Goal: Information Seeking & Learning: Learn about a topic

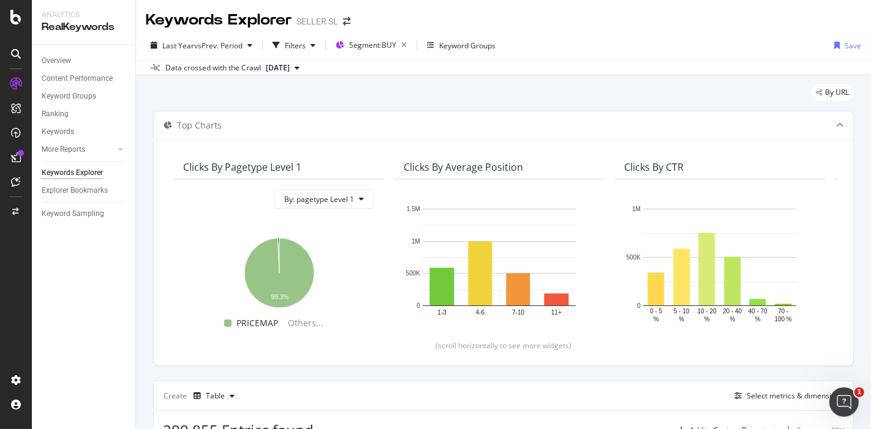
scroll to position [325, 0]
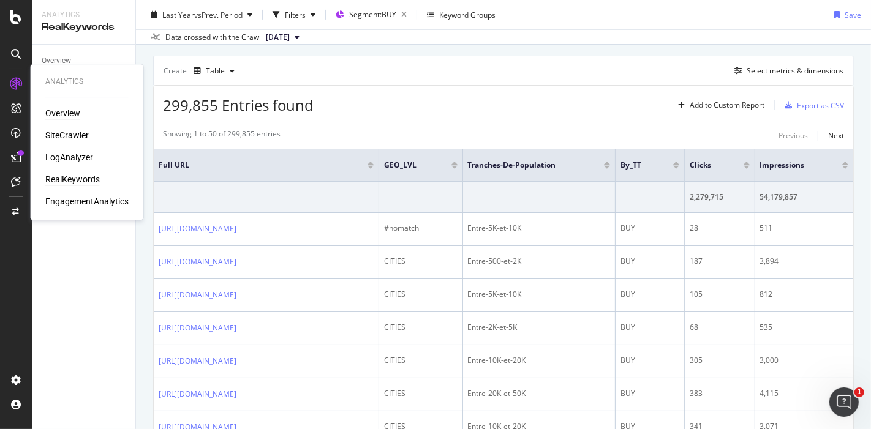
click at [73, 109] on div "Overview" at bounding box center [62, 113] width 35 height 12
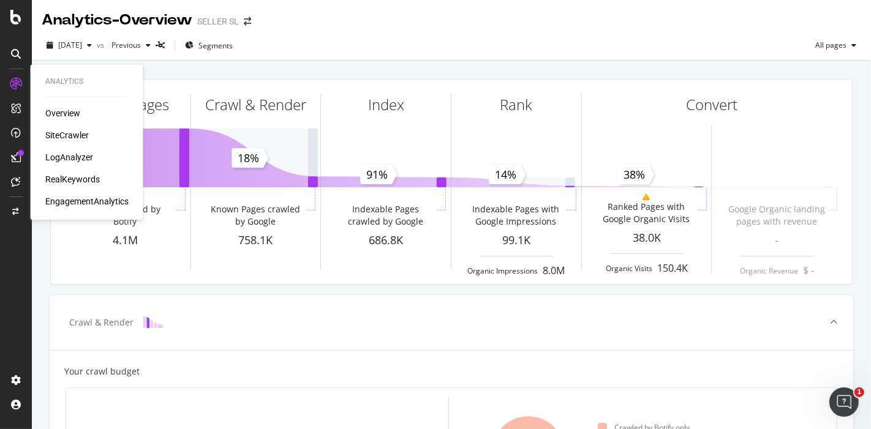
click at [75, 138] on div "SiteCrawler" at bounding box center [66, 135] width 43 height 12
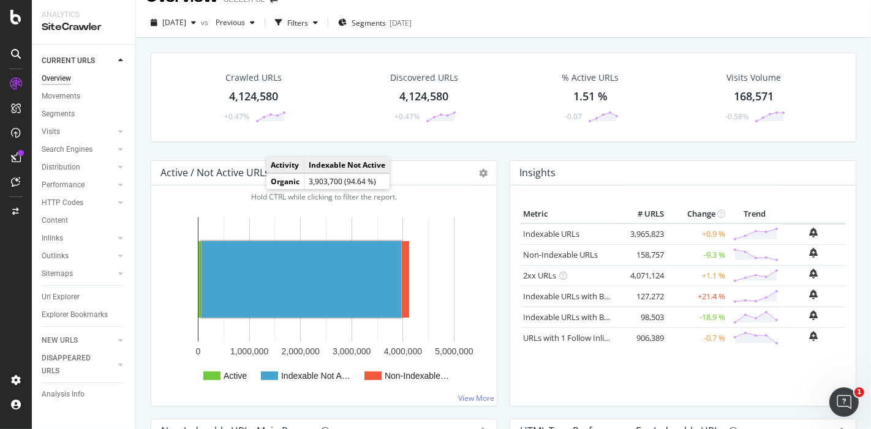
scroll to position [14, 0]
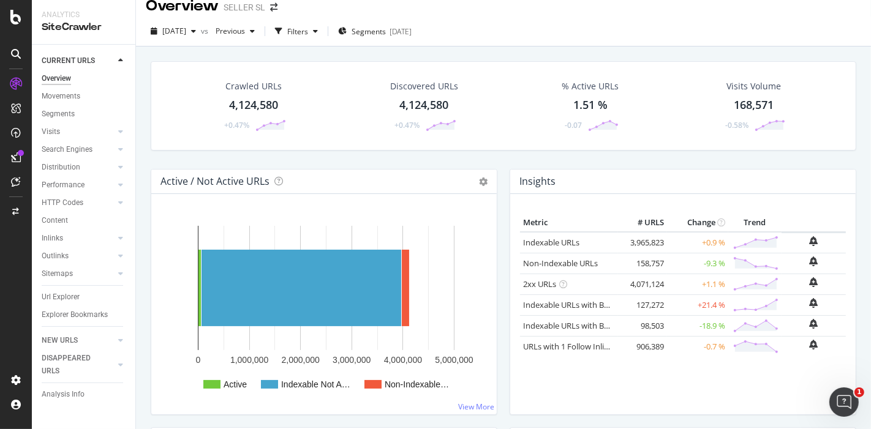
click at [254, 97] on div "4,124,580" at bounding box center [253, 105] width 49 height 16
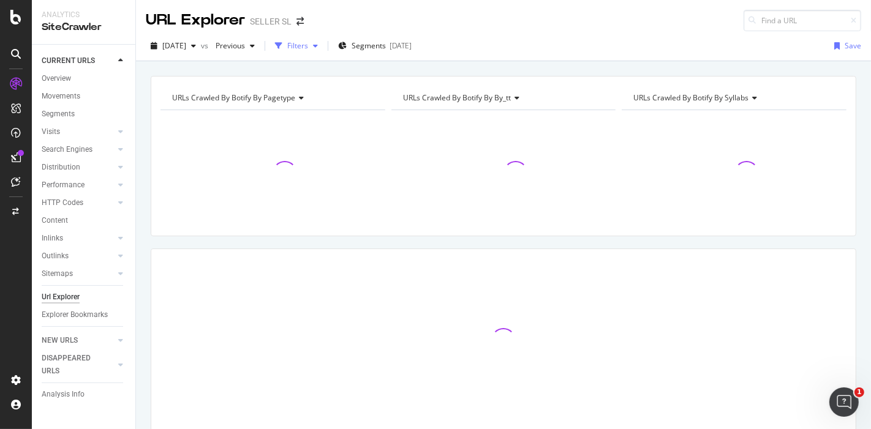
click at [318, 46] on icon "button" at bounding box center [315, 45] width 5 height 7
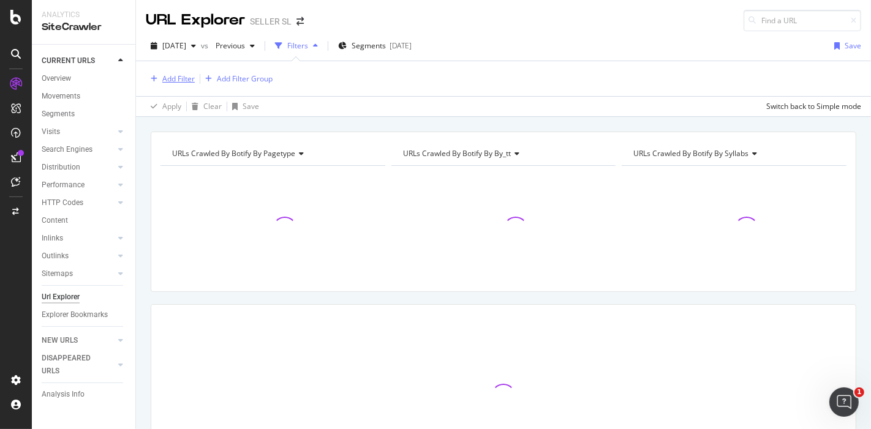
click at [179, 78] on div "Add Filter" at bounding box center [178, 79] width 32 height 10
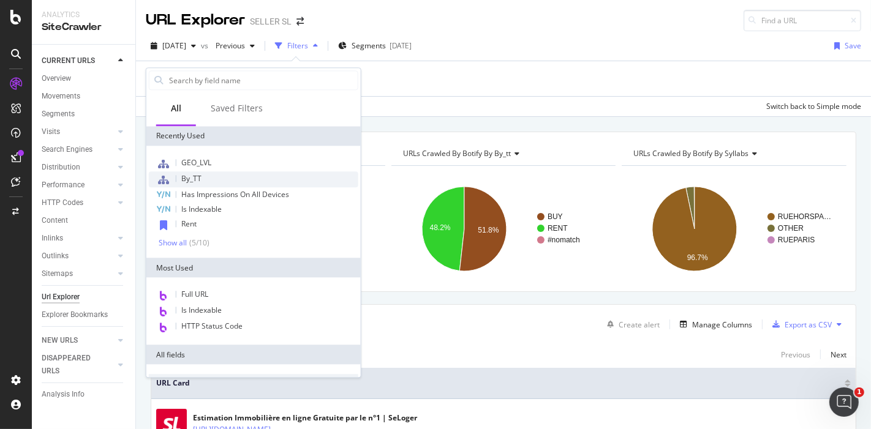
click at [248, 183] on div "By_TT" at bounding box center [254, 180] width 210 height 16
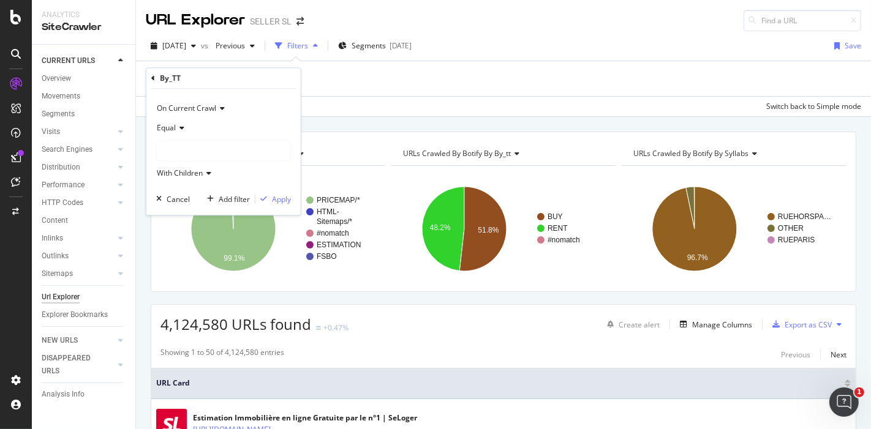
click at [189, 147] on div at bounding box center [224, 152] width 134 height 20
click at [208, 178] on span "2,134,806 URLS" at bounding box center [215, 176] width 56 height 10
click at [276, 194] on div "Apply" at bounding box center [281, 199] width 19 height 10
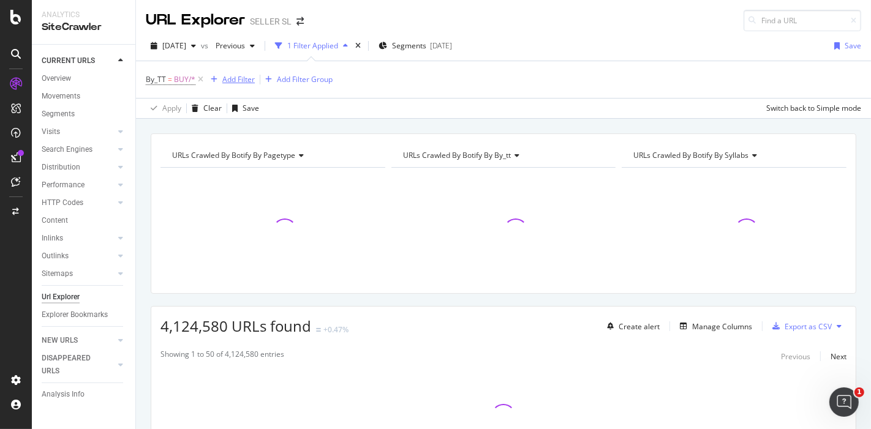
click at [232, 76] on div "Add Filter" at bounding box center [238, 79] width 32 height 10
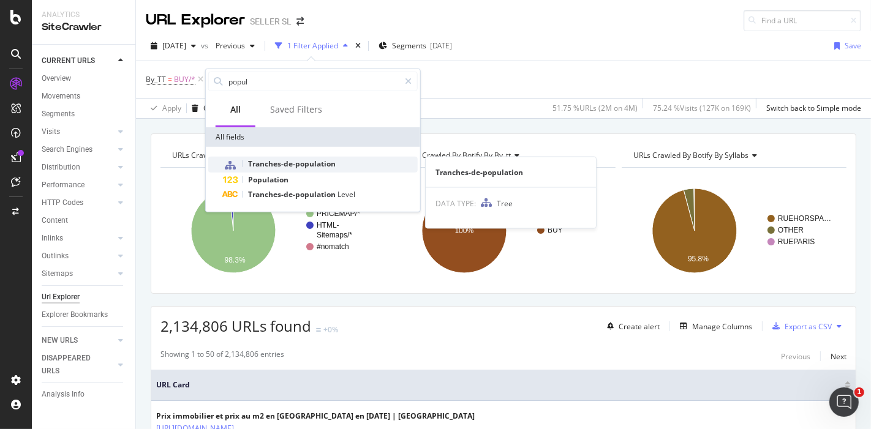
type input "popul"
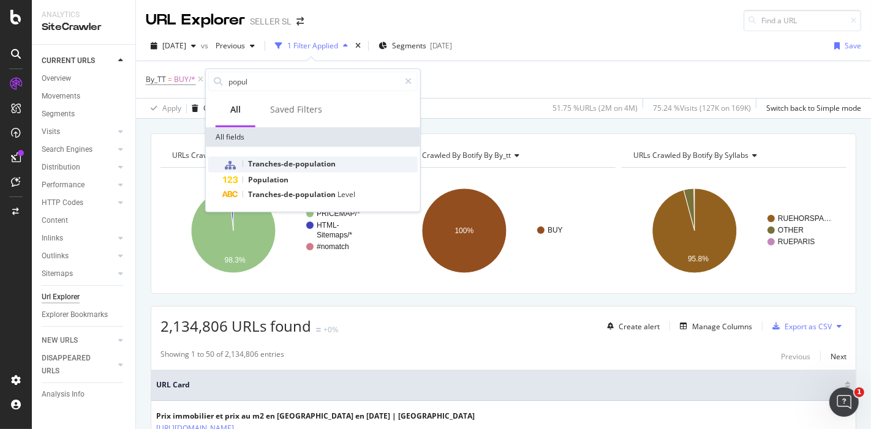
click at [284, 160] on span "Tranches-de-population" at bounding box center [292, 164] width 88 height 10
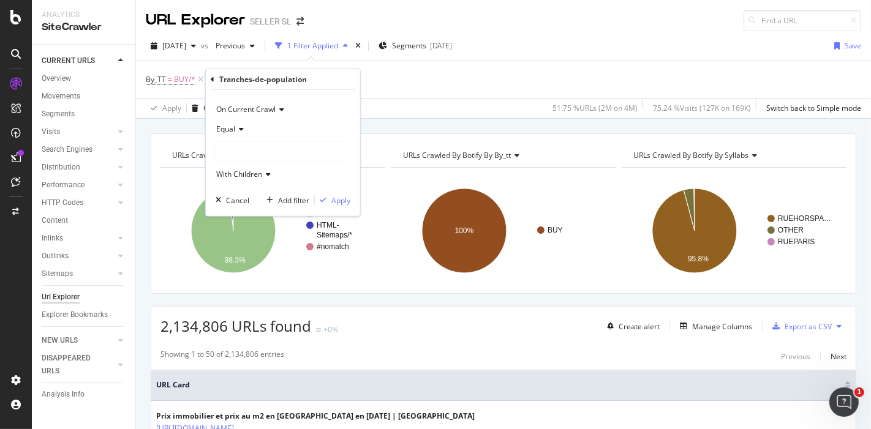
click at [240, 146] on div at bounding box center [283, 152] width 134 height 20
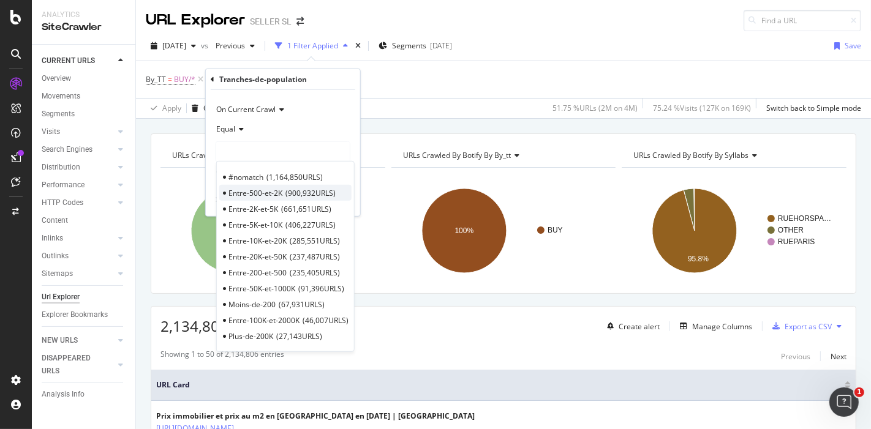
click at [260, 189] on span "Entre-500-et-2K" at bounding box center [255, 192] width 54 height 10
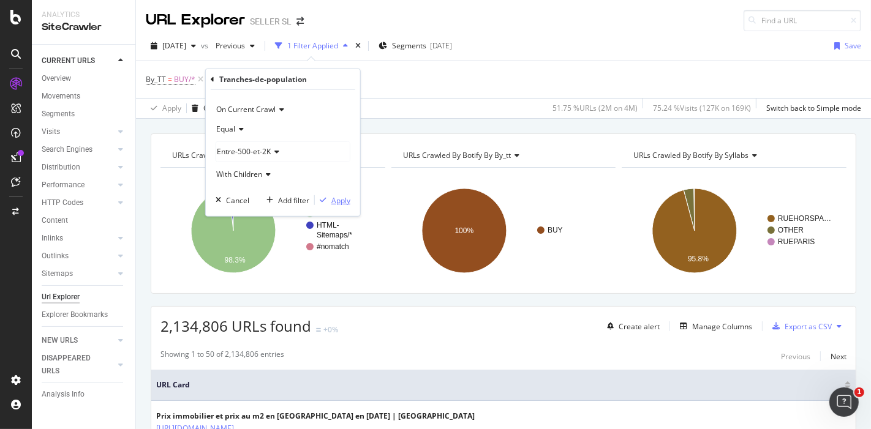
click at [331, 202] on div "Apply" at bounding box center [340, 200] width 19 height 10
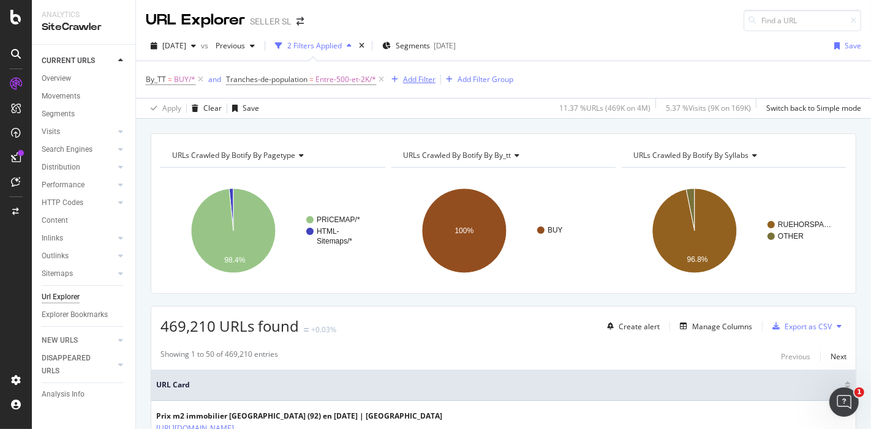
click at [421, 81] on div "Add Filter" at bounding box center [419, 79] width 32 height 10
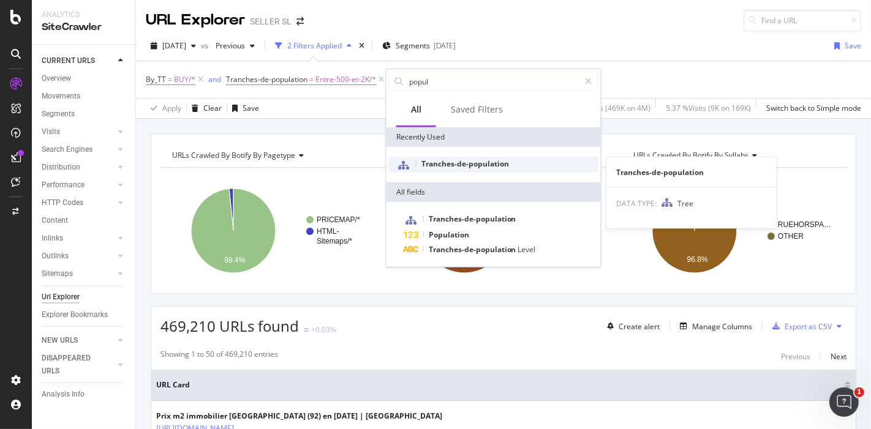
click at [435, 167] on span "Tranches-de-population" at bounding box center [465, 164] width 88 height 10
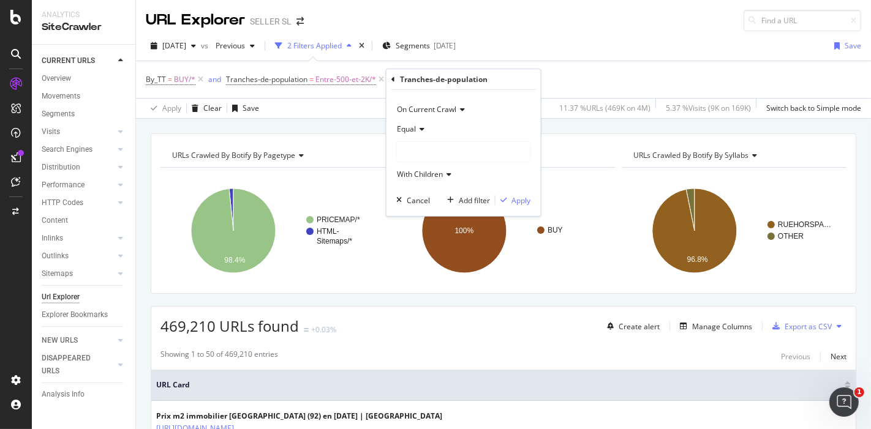
click at [428, 146] on div at bounding box center [464, 152] width 134 height 20
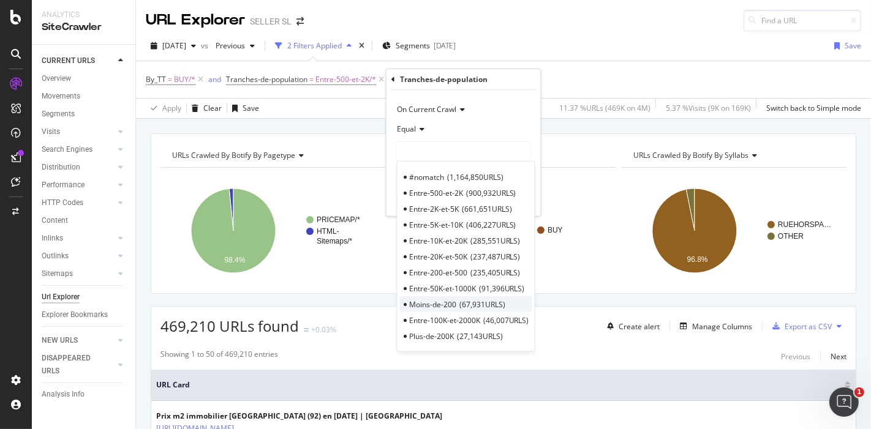
click at [441, 299] on span "Moins-de-200" at bounding box center [432, 304] width 47 height 10
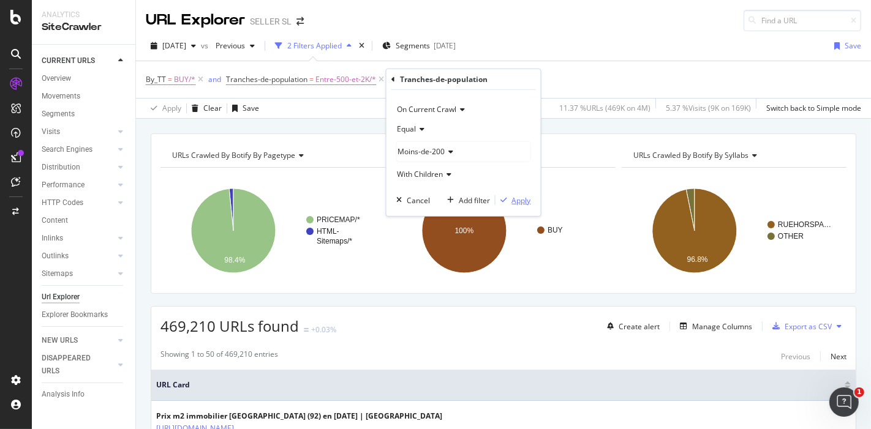
click at [503, 199] on icon "button" at bounding box center [503, 200] width 7 height 7
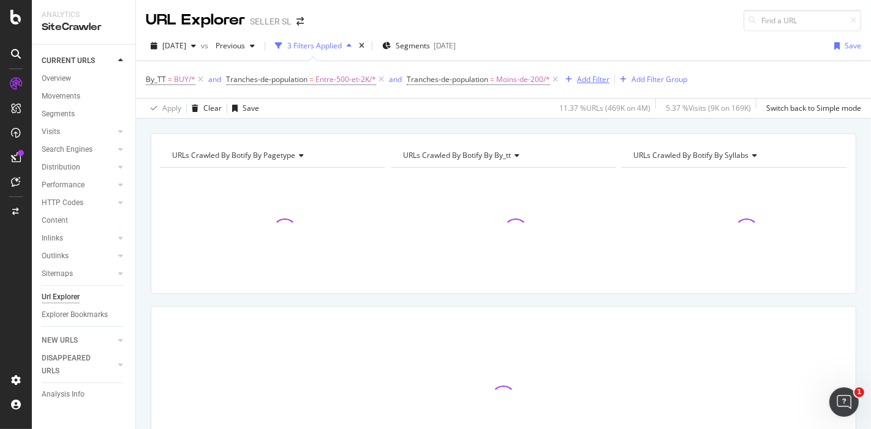
click at [589, 83] on div "Add Filter" at bounding box center [593, 79] width 32 height 10
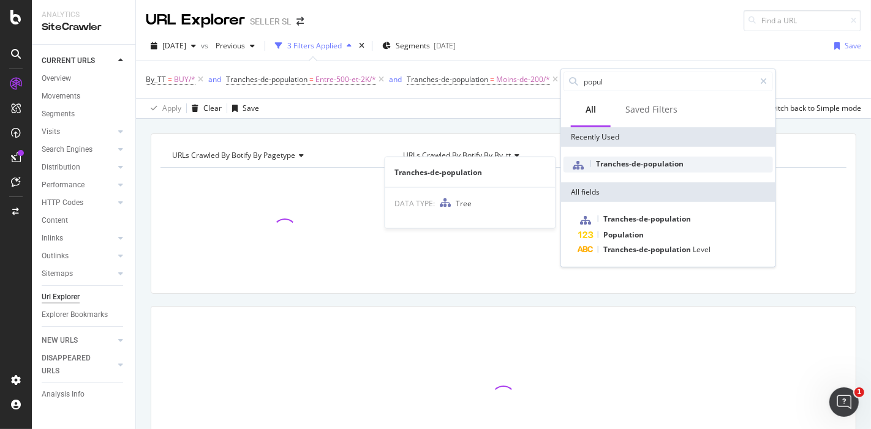
click at [608, 166] on span "Tranches-de-population" at bounding box center [640, 164] width 88 height 10
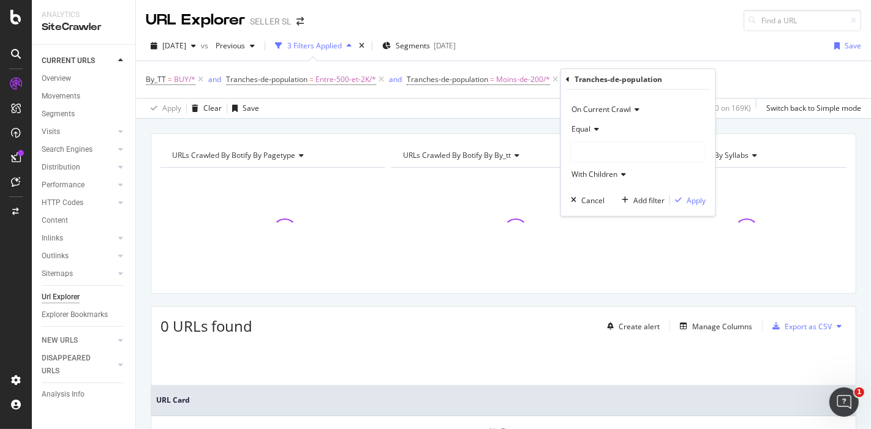
click at [611, 156] on div at bounding box center [639, 152] width 134 height 20
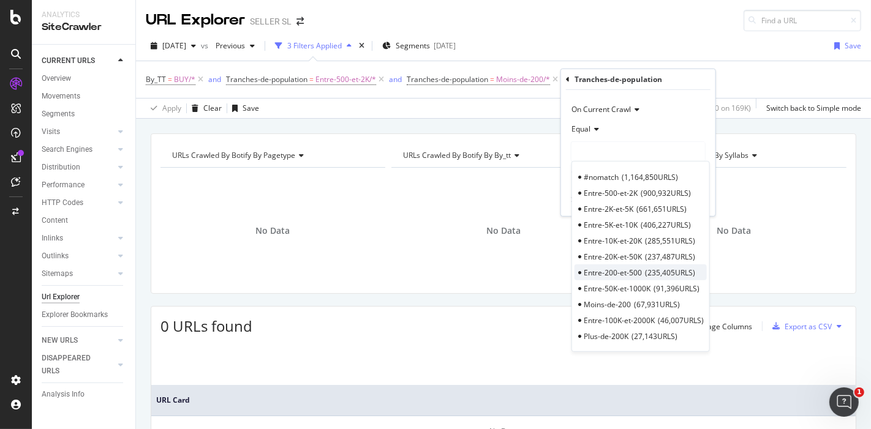
click at [646, 274] on span "235,405 URLS" at bounding box center [670, 272] width 50 height 10
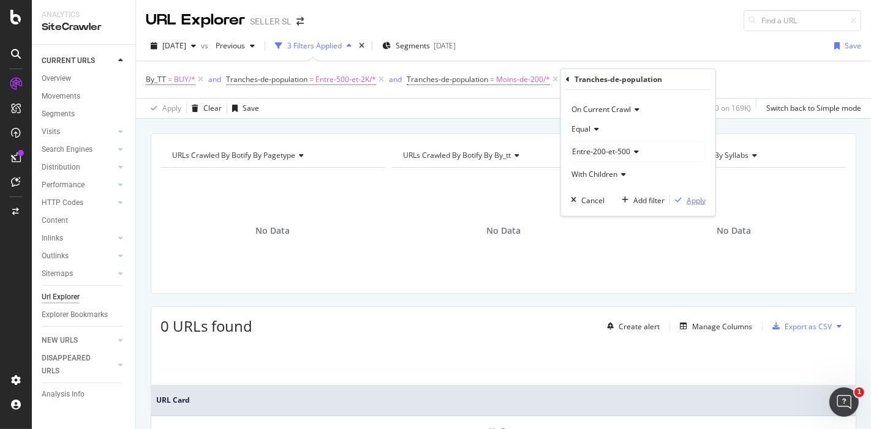
click at [690, 202] on div "Apply" at bounding box center [696, 200] width 19 height 10
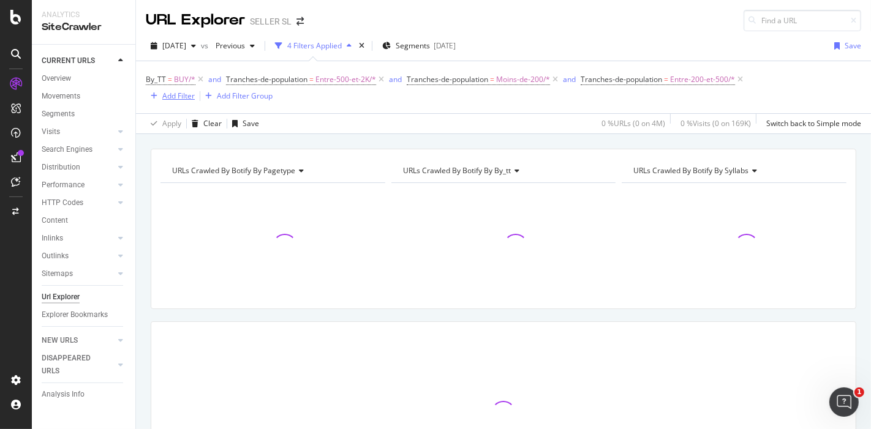
click at [166, 94] on div "Add Filter" at bounding box center [178, 96] width 32 height 10
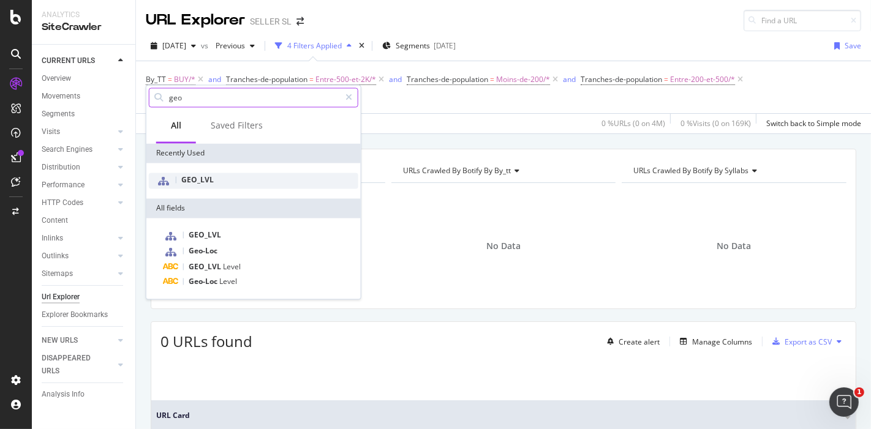
type input "geo"
click at [210, 174] on div "GEO_LVL" at bounding box center [254, 181] width 210 height 16
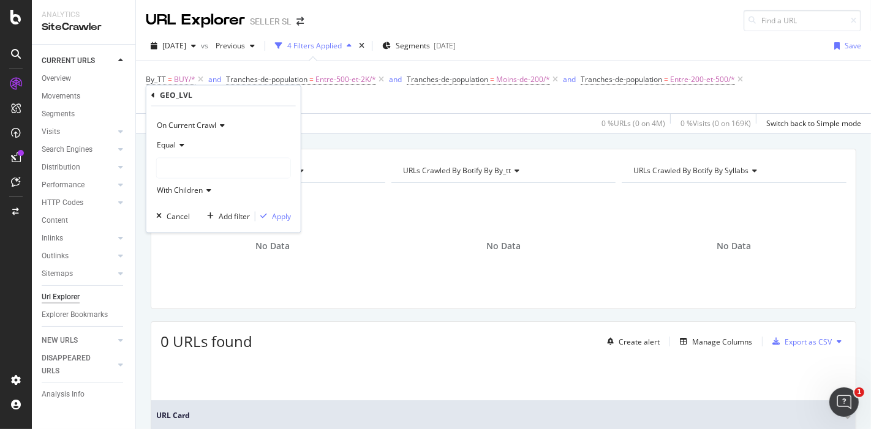
click at [210, 167] on div at bounding box center [224, 169] width 134 height 20
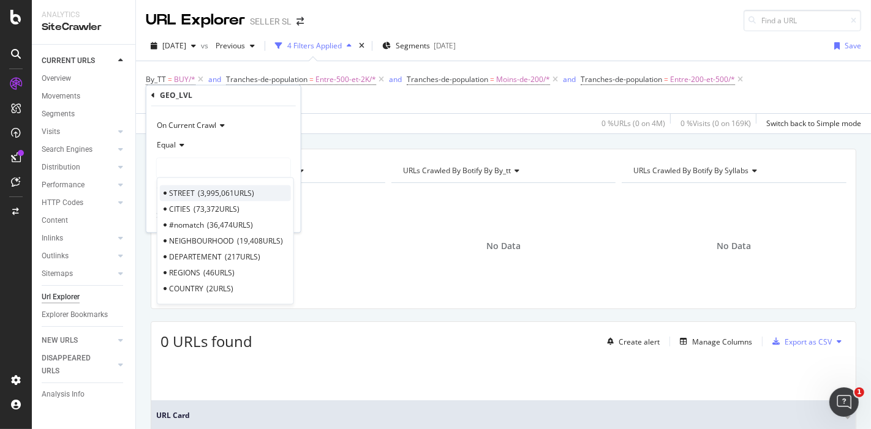
click at [220, 193] on span "3,995,061 URLS" at bounding box center [226, 193] width 56 height 10
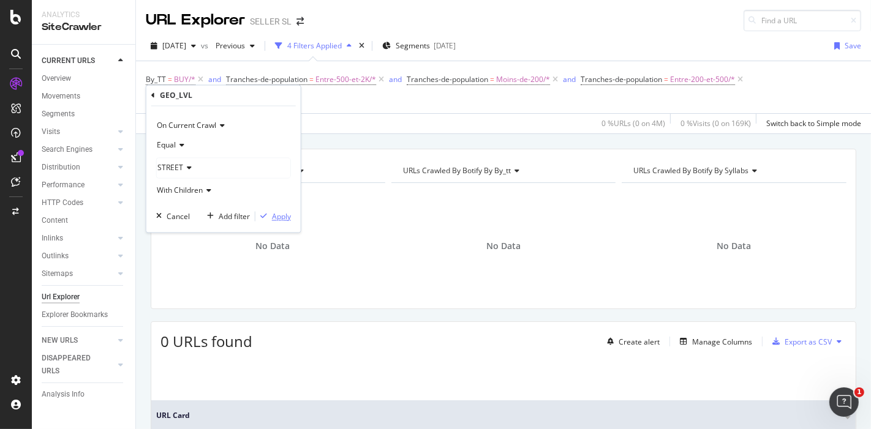
click at [282, 217] on div "Apply" at bounding box center [281, 216] width 19 height 10
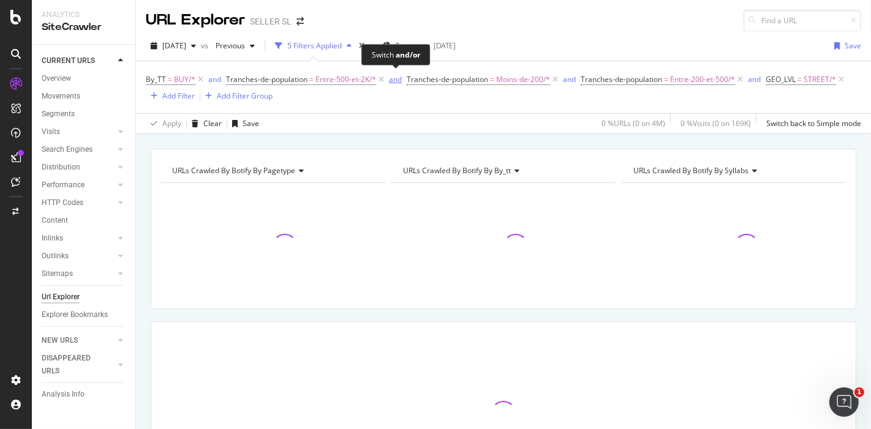
click at [393, 77] on div "and" at bounding box center [395, 79] width 13 height 10
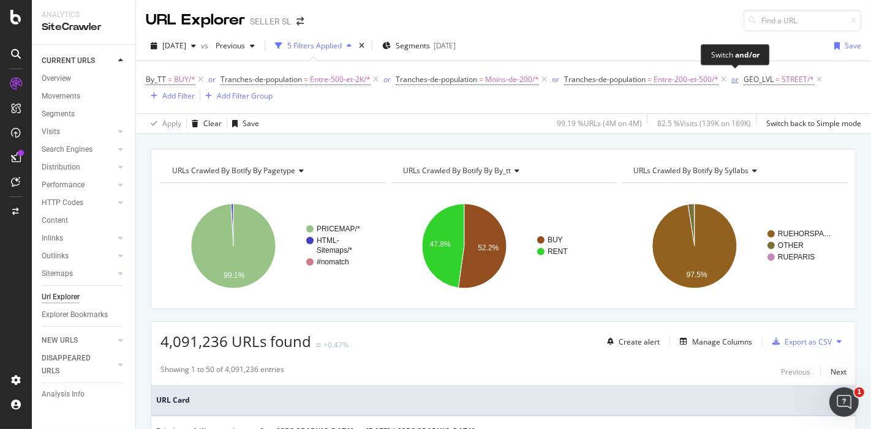
click at [733, 78] on div "or" at bounding box center [734, 79] width 7 height 10
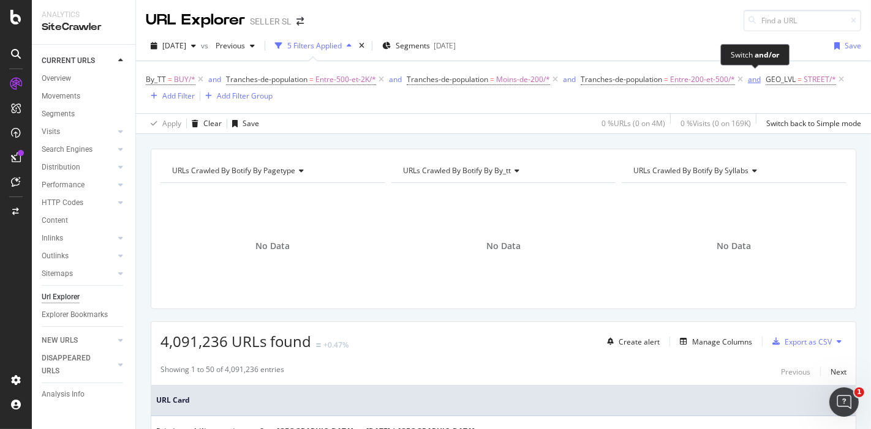
click at [754, 80] on div "and" at bounding box center [754, 79] width 13 height 10
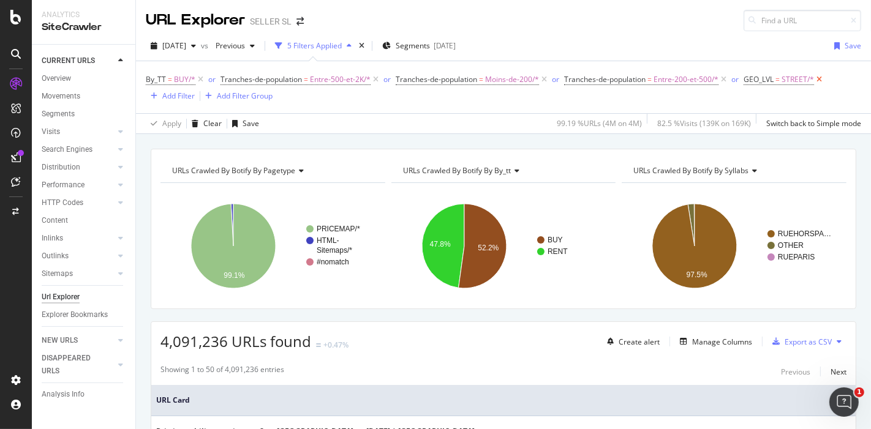
click at [821, 77] on icon at bounding box center [819, 80] width 10 height 12
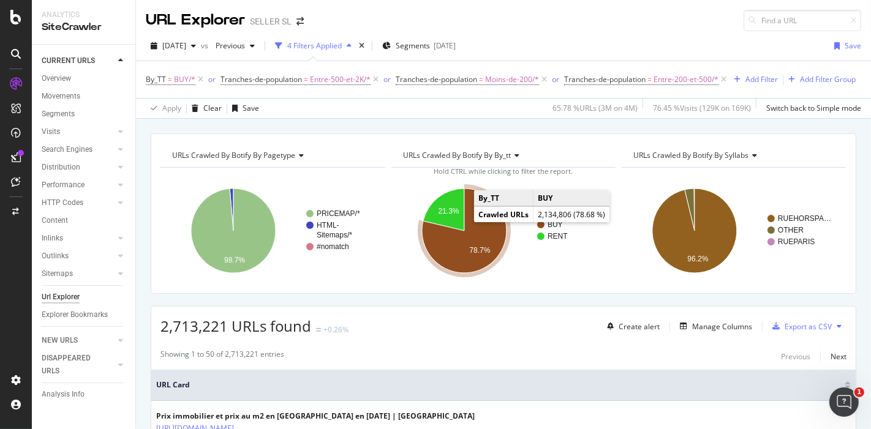
click at [475, 224] on icon "A chart." at bounding box center [464, 231] width 85 height 85
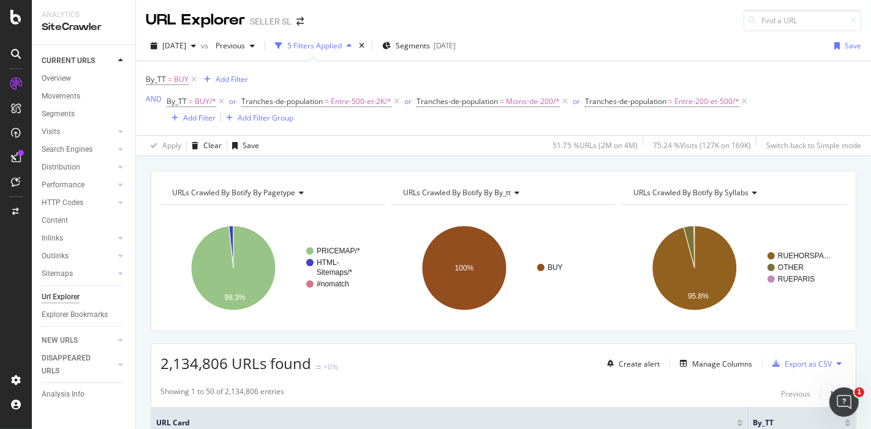
click at [698, 195] on span "URLs Crawled By Botify By syllabs" at bounding box center [690, 192] width 115 height 10
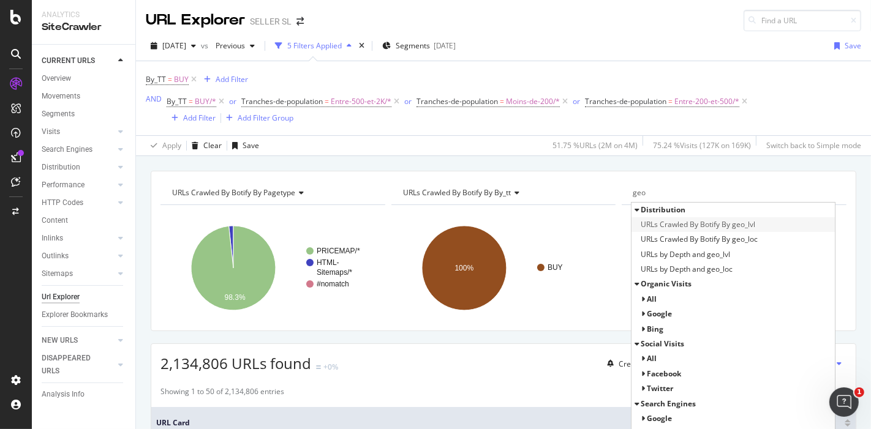
type input "geo"
click at [667, 225] on span "URLs Crawled By Botify By geo_lvl" at bounding box center [698, 225] width 115 height 12
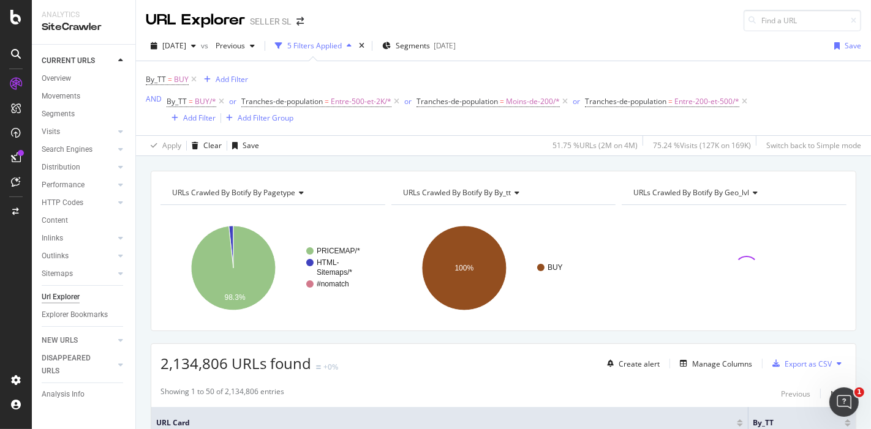
click at [276, 192] on span "URLs Crawled By Botify By pagetype" at bounding box center [233, 192] width 123 height 10
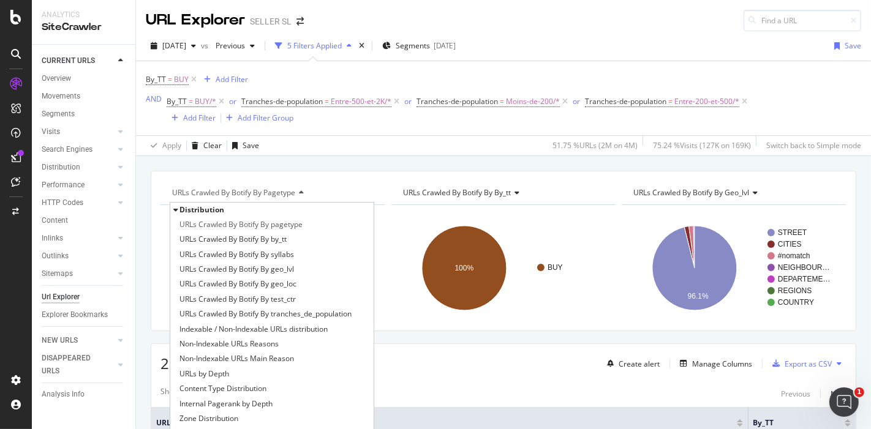
click at [518, 127] on div "By_TT = BUY Add Filter AND By_TT = BUY/* or Tranches-de-population = Entre-500-…" at bounding box center [504, 98] width 716 height 74
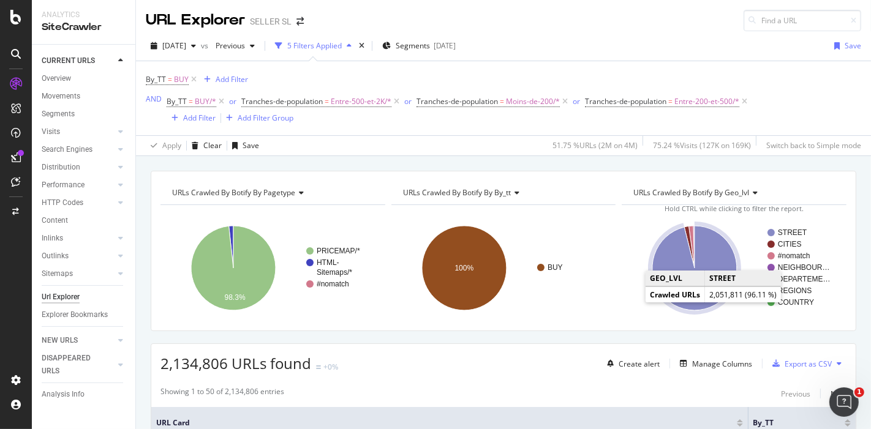
click at [709, 259] on icon "A chart." at bounding box center [694, 268] width 85 height 85
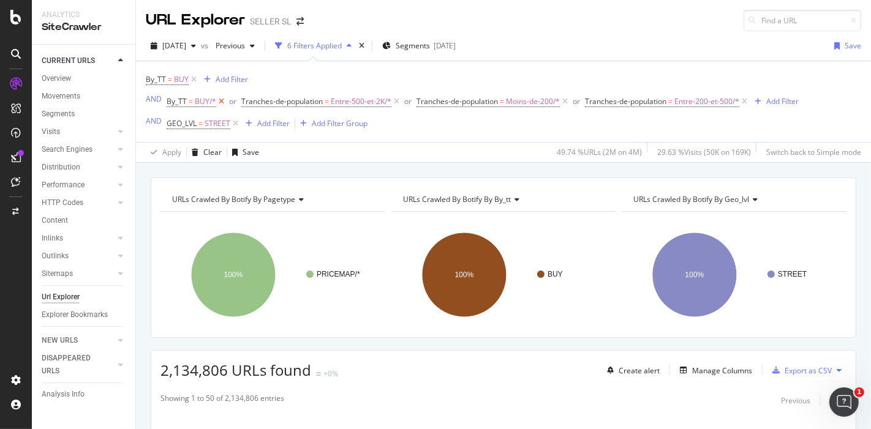
click at [221, 102] on icon at bounding box center [221, 102] width 10 height 12
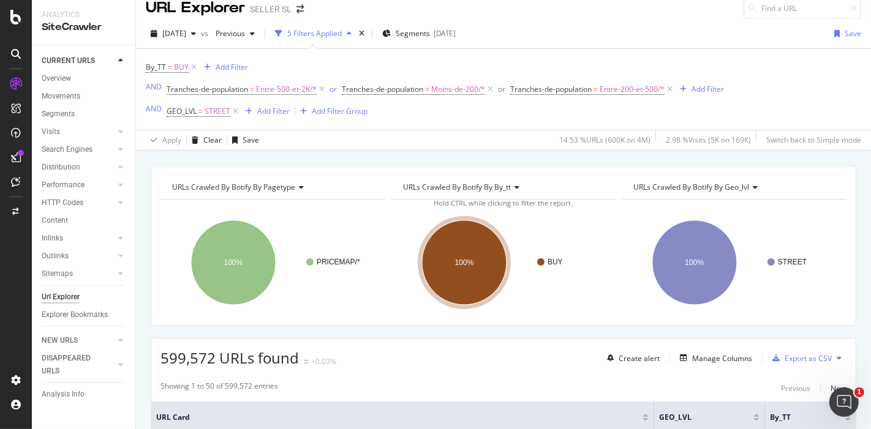
scroll to position [9, 0]
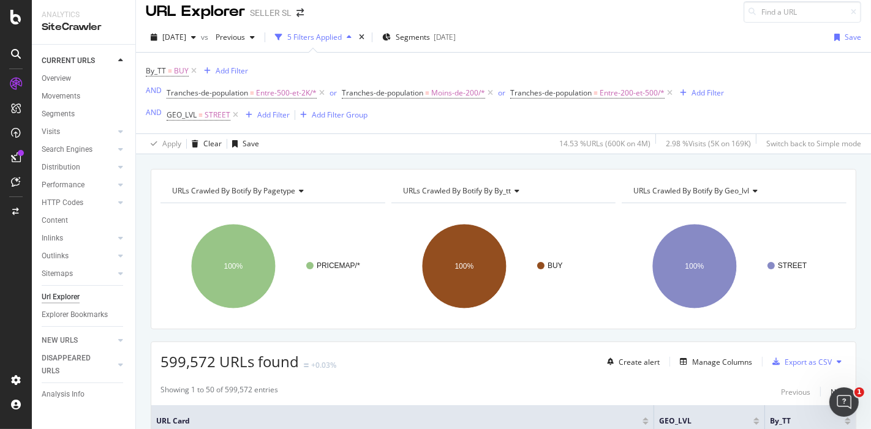
click at [178, 361] on span "599,572 URLs found" at bounding box center [229, 362] width 138 height 20
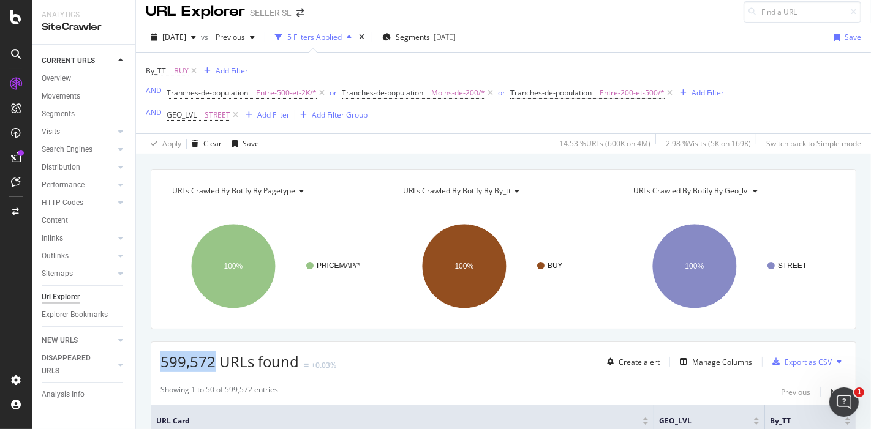
scroll to position [17, 0]
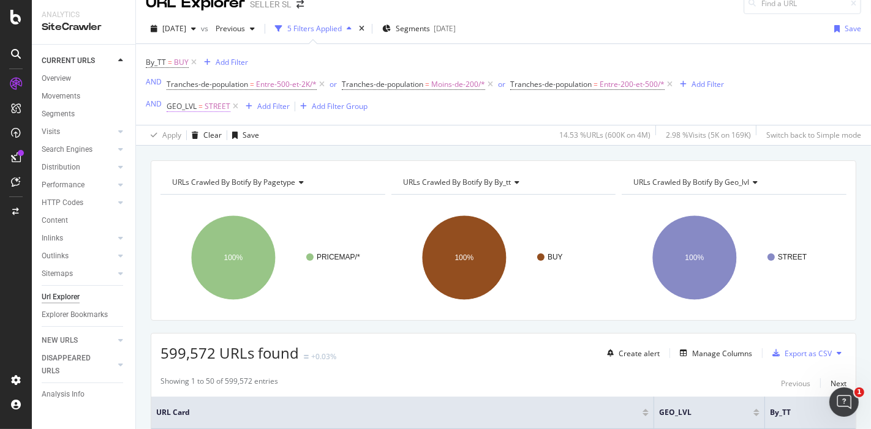
click at [205, 102] on span "STREET" at bounding box center [218, 106] width 26 height 17
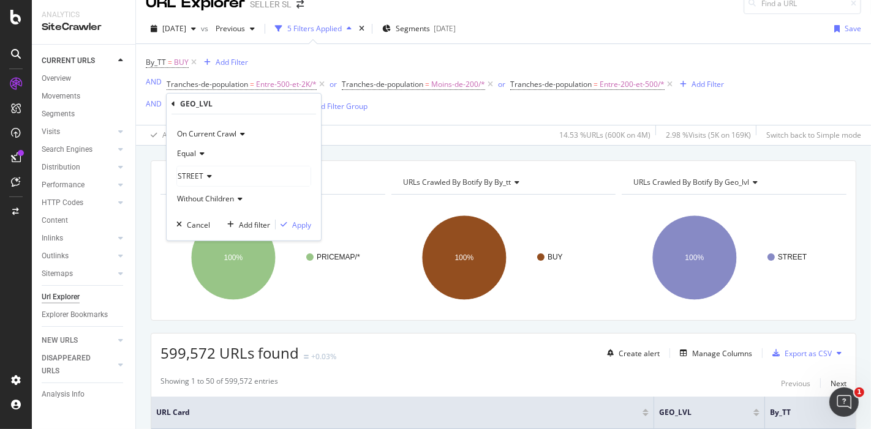
click at [210, 176] on div "STREET" at bounding box center [244, 177] width 134 height 20
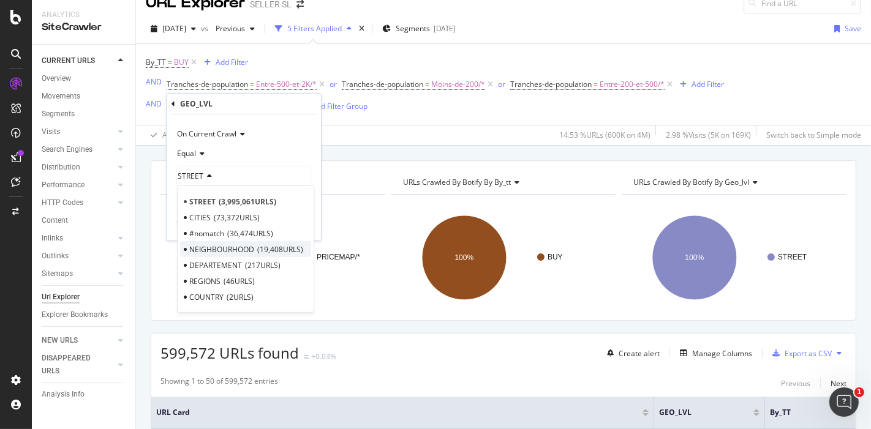
click at [247, 247] on span "NEIGHBOURHOOD" at bounding box center [221, 249] width 65 height 10
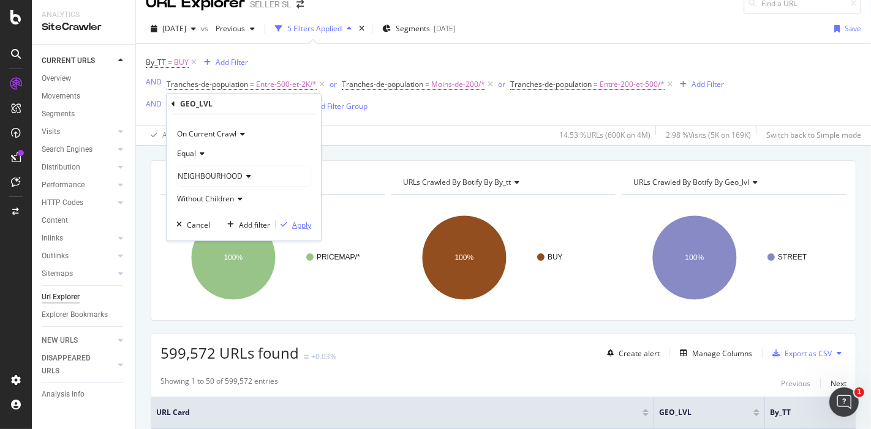
click at [290, 225] on div "button" at bounding box center [284, 224] width 17 height 7
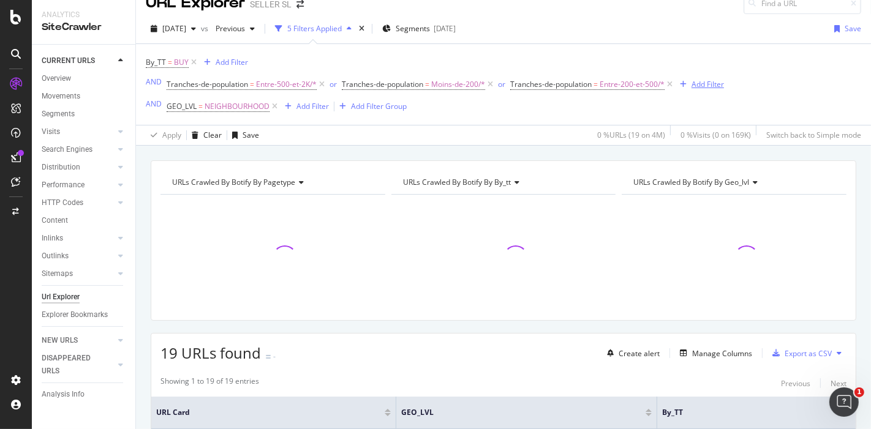
click at [700, 81] on div "Add Filter" at bounding box center [708, 84] width 32 height 10
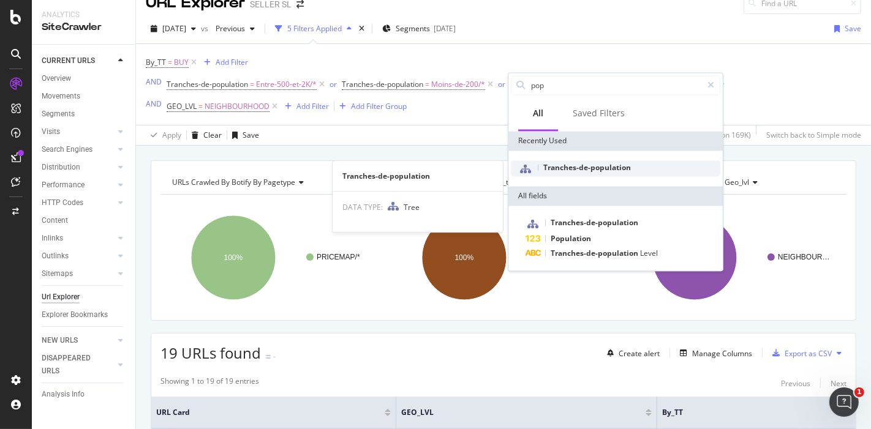
type input "pop"
click at [579, 171] on span "Tranches-de-population" at bounding box center [587, 168] width 88 height 10
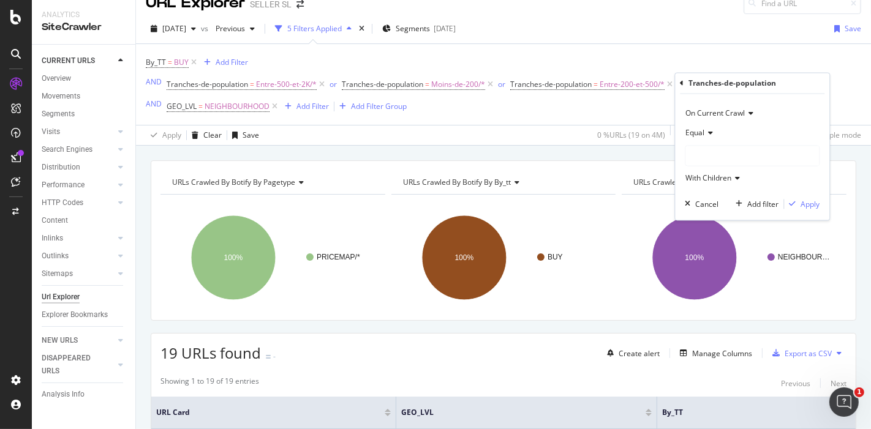
click at [701, 157] on div at bounding box center [752, 156] width 134 height 20
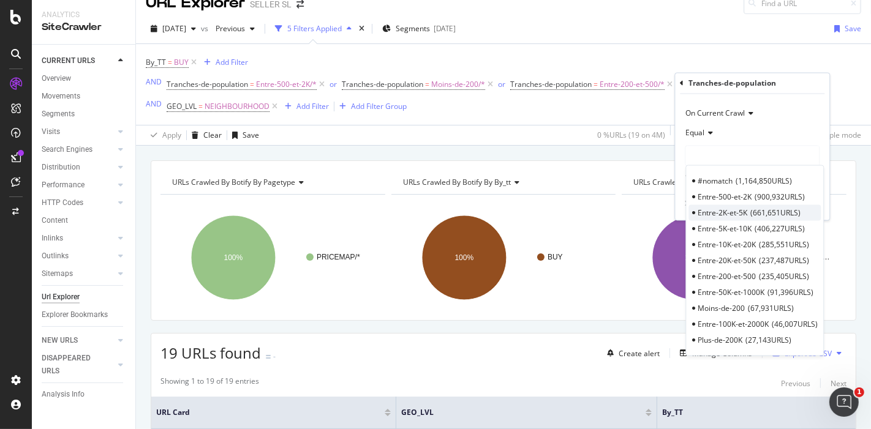
click at [760, 213] on span "661,651 URLS" at bounding box center [775, 213] width 50 height 10
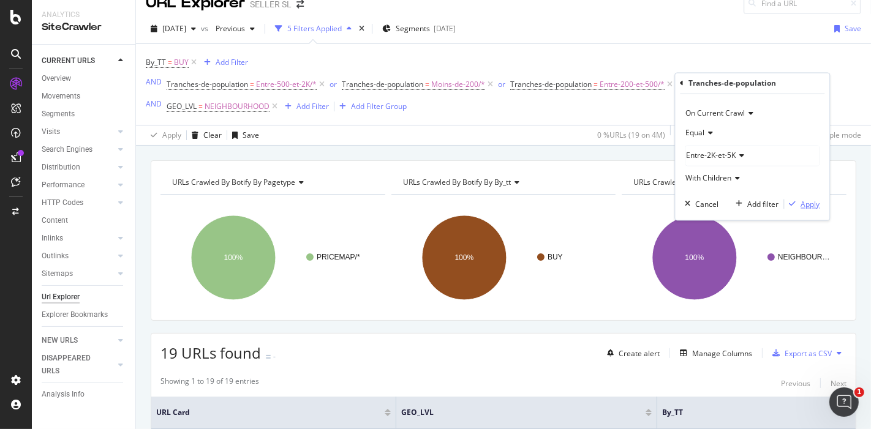
click at [804, 203] on div "Apply" at bounding box center [810, 204] width 19 height 10
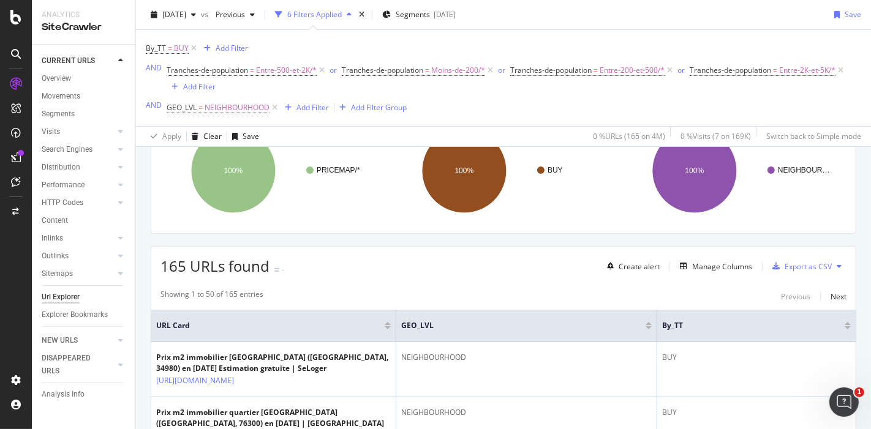
scroll to position [119, 0]
click at [178, 268] on span "165 URLs found" at bounding box center [214, 267] width 109 height 20
copy span "165"
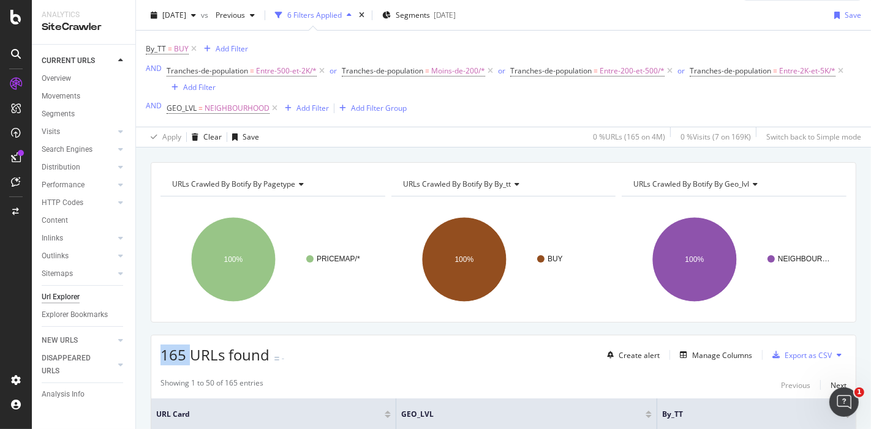
scroll to position [26, 0]
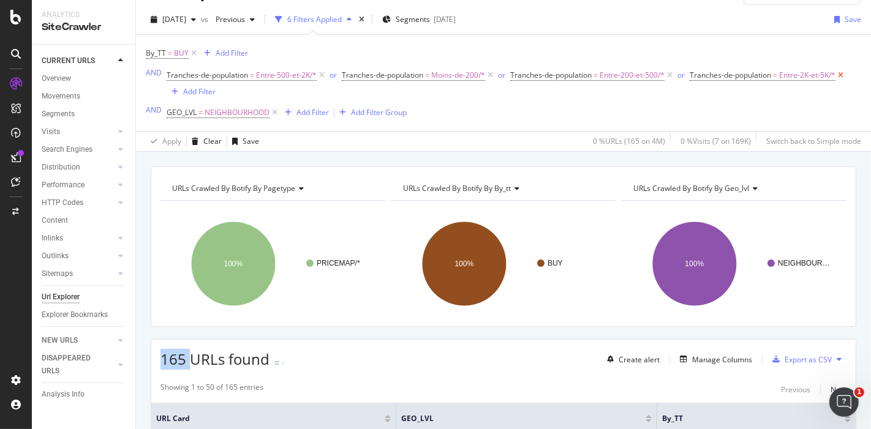
click at [841, 74] on icon at bounding box center [841, 75] width 10 height 12
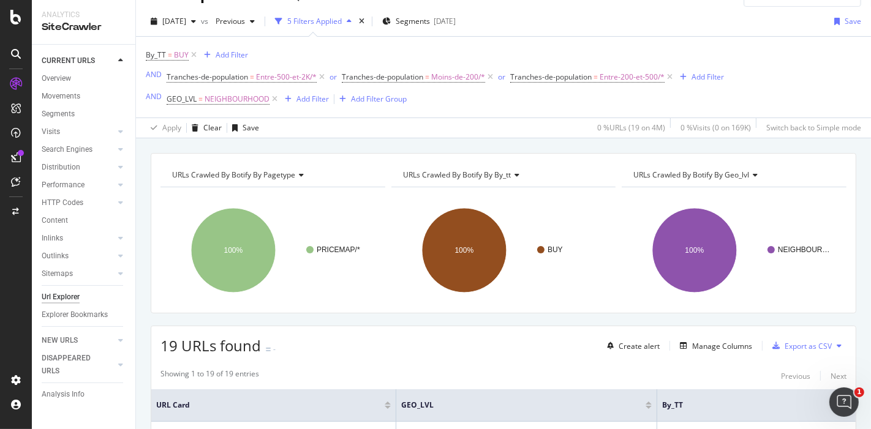
scroll to position [21, 0]
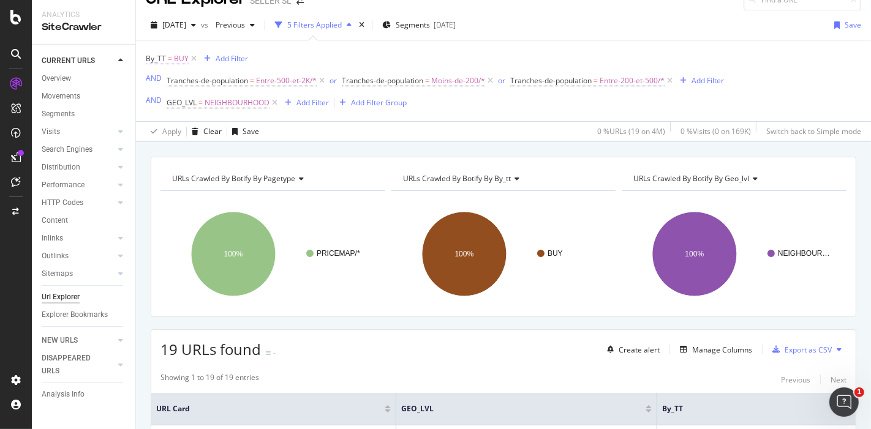
click at [178, 53] on span "BUY" at bounding box center [181, 58] width 15 height 17
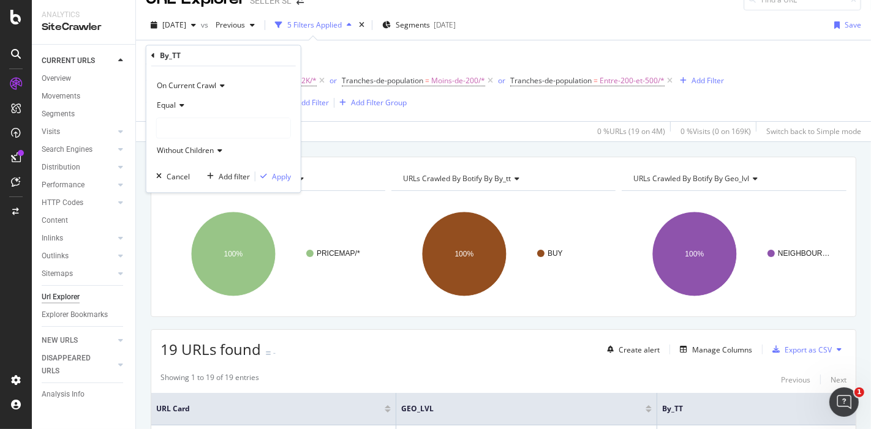
click at [186, 116] on div "Equal Without Children" at bounding box center [223, 128] width 135 height 65
click at [189, 126] on div at bounding box center [224, 128] width 134 height 20
click at [222, 169] on span "1,989,772 URLS" at bounding box center [219, 169] width 56 height 10
click at [272, 173] on div "Apply" at bounding box center [281, 177] width 19 height 10
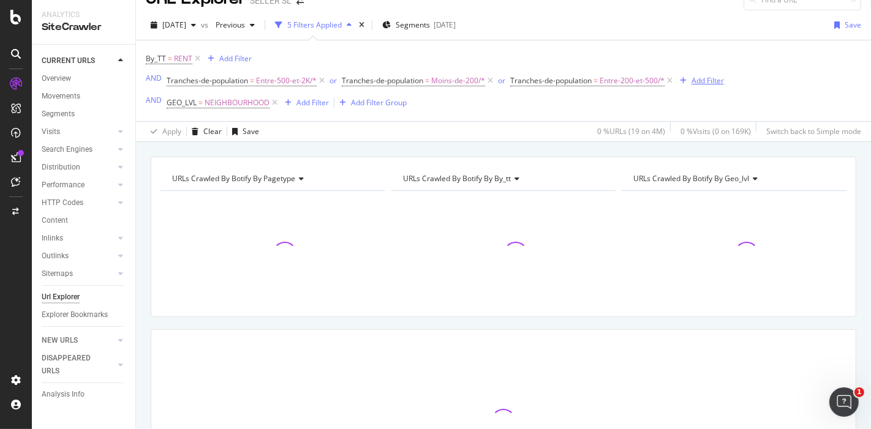
click at [702, 81] on div "Add Filter" at bounding box center [708, 80] width 32 height 10
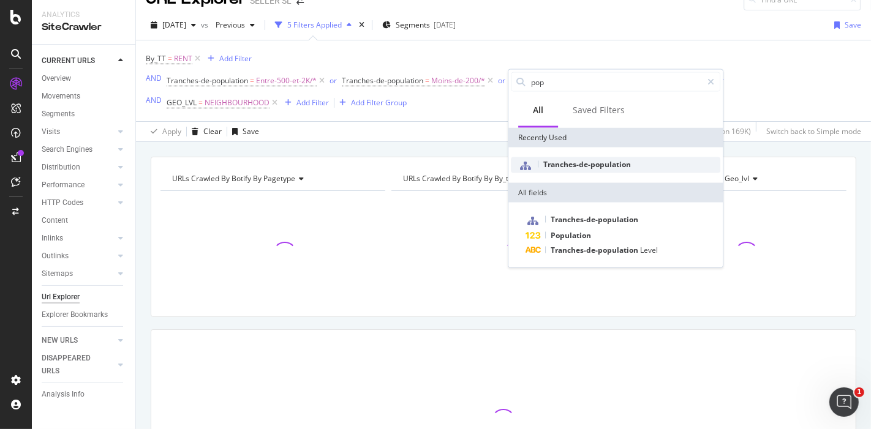
click at [584, 164] on span "Tranches-de-population" at bounding box center [587, 164] width 88 height 10
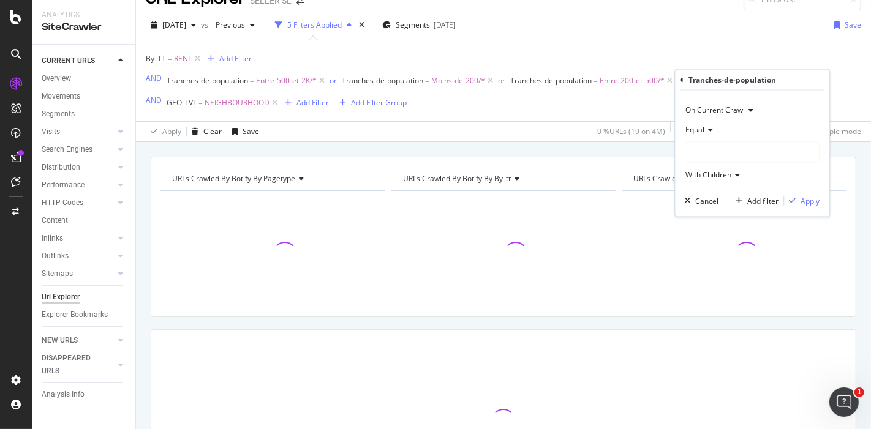
click at [719, 156] on div at bounding box center [752, 153] width 134 height 20
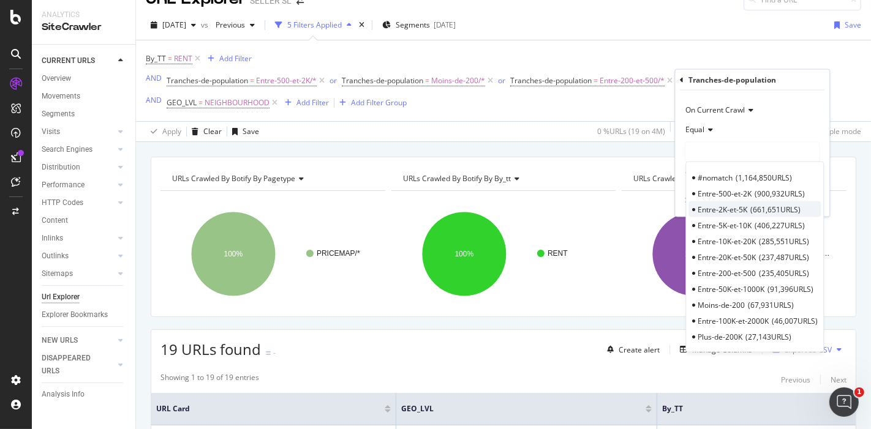
click at [737, 204] on span "Entre-2K-et-5K" at bounding box center [723, 209] width 50 height 10
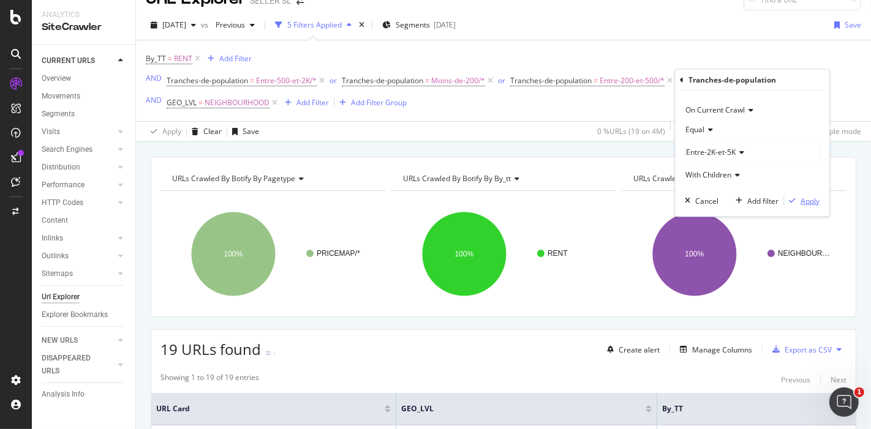
click at [804, 202] on div "Apply" at bounding box center [810, 200] width 19 height 10
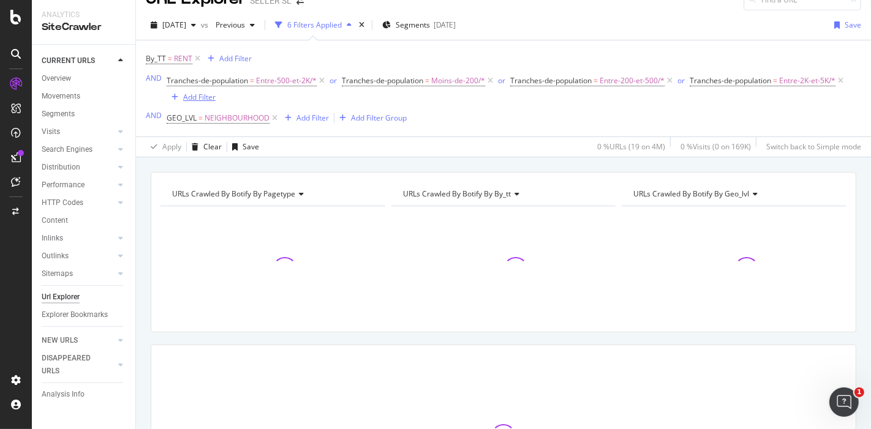
click at [201, 96] on div "Add Filter" at bounding box center [199, 97] width 32 height 10
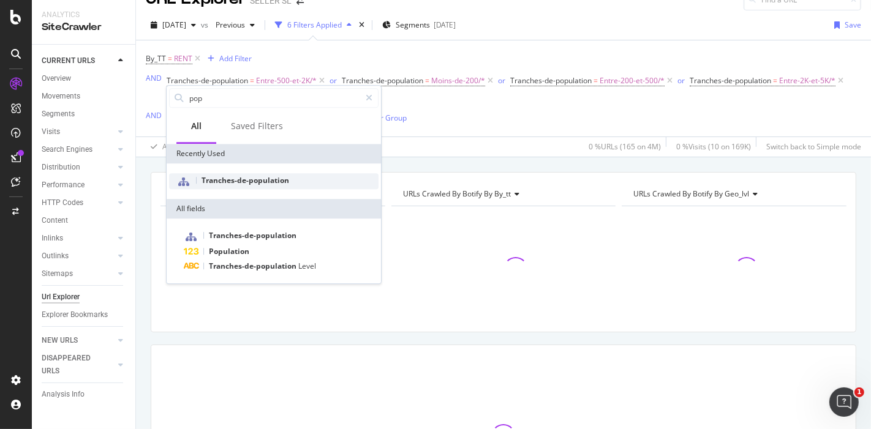
click at [253, 181] on span "Tranches-de-population" at bounding box center [246, 180] width 88 height 10
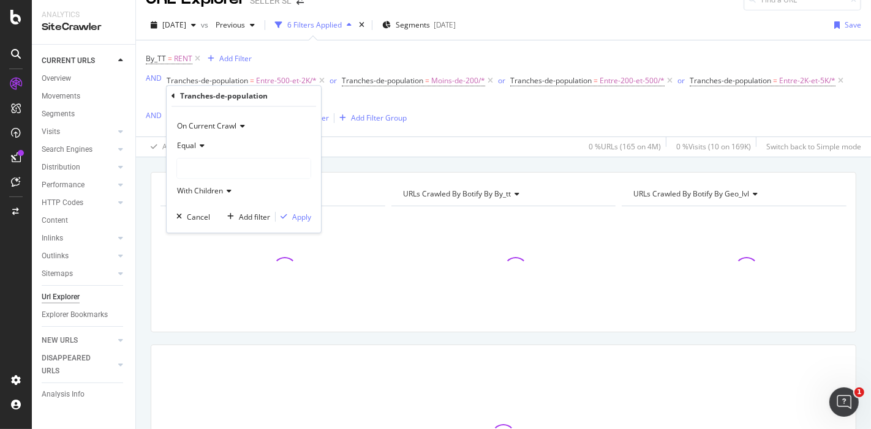
click at [236, 162] on div at bounding box center [244, 169] width 134 height 20
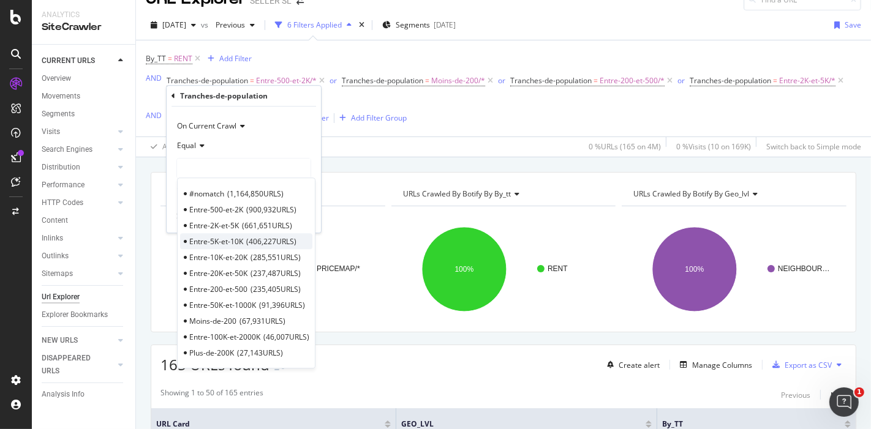
click at [231, 241] on span "Entre-5K-et-10K" at bounding box center [216, 241] width 54 height 10
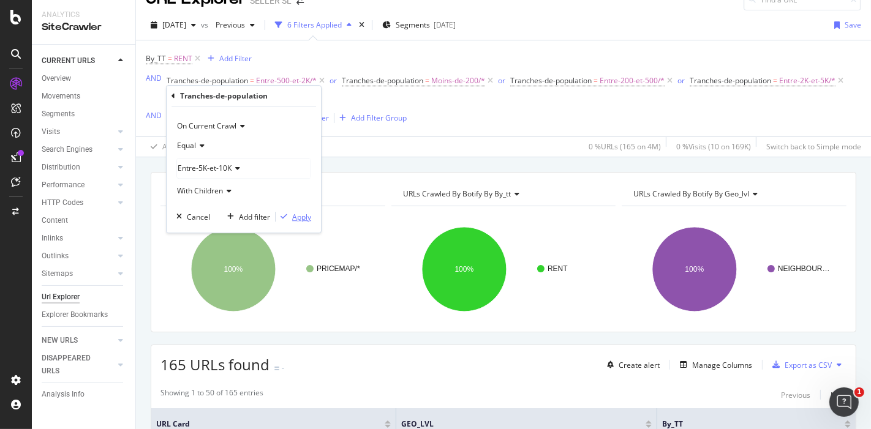
click at [290, 215] on div "button" at bounding box center [284, 216] width 17 height 7
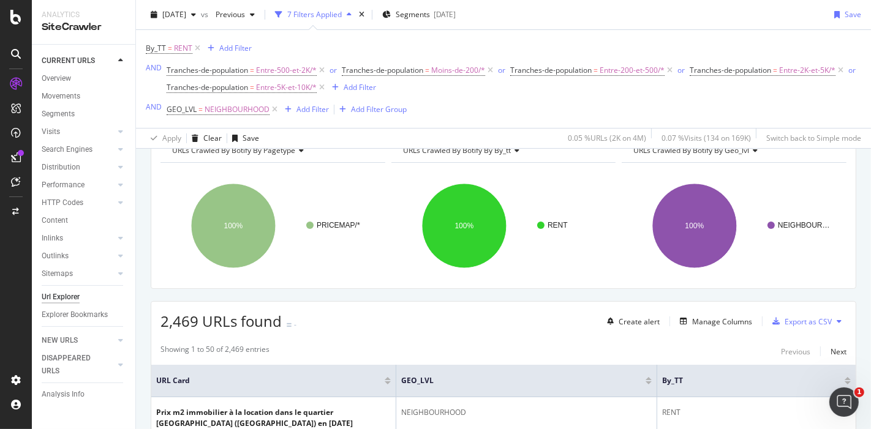
scroll to position [67, 0]
click at [168, 315] on span "2,469 URLs found" at bounding box center [220, 320] width 121 height 20
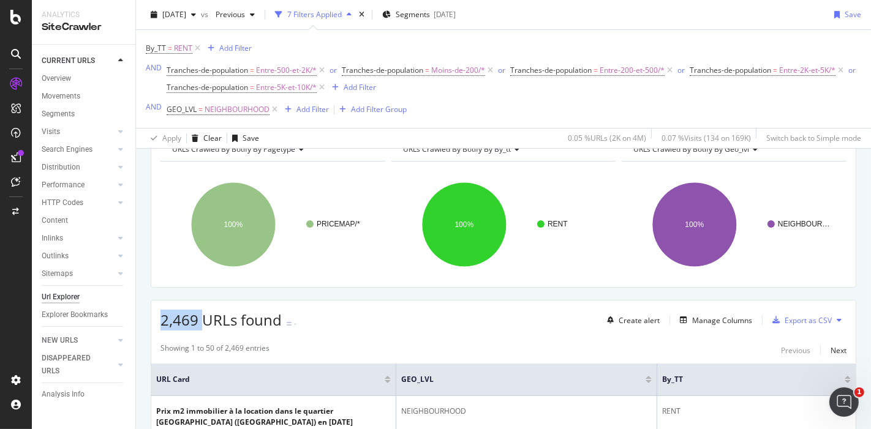
click at [168, 315] on span "2,469 URLs found" at bounding box center [220, 320] width 121 height 20
copy span "2,469"
click at [230, 106] on span "NEIGHBOURHOOD" at bounding box center [237, 109] width 65 height 17
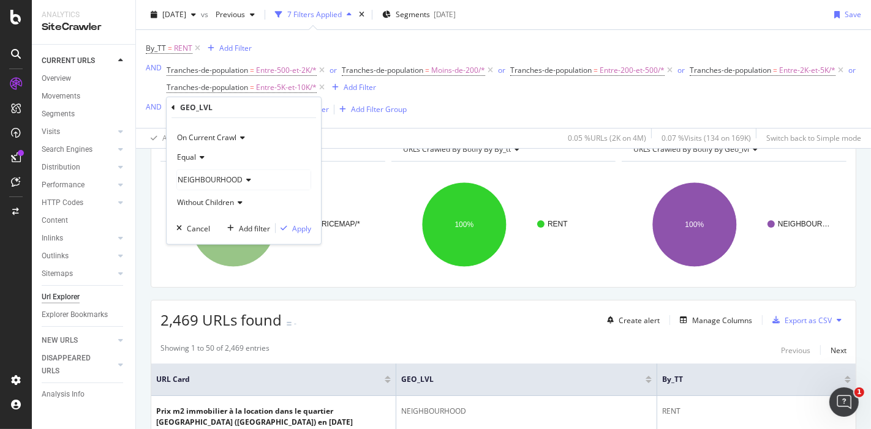
click at [225, 177] on span "NEIGHBOURHOOD" at bounding box center [210, 180] width 65 height 10
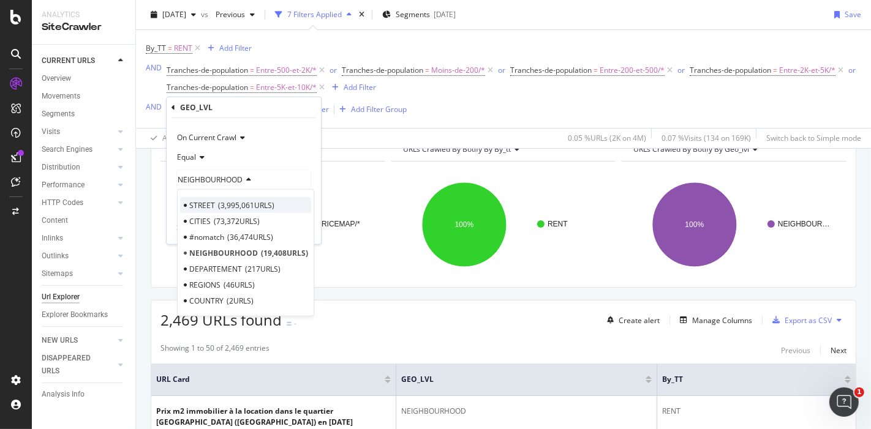
click at [225, 202] on span "3,995,061 URLS" at bounding box center [246, 205] width 56 height 10
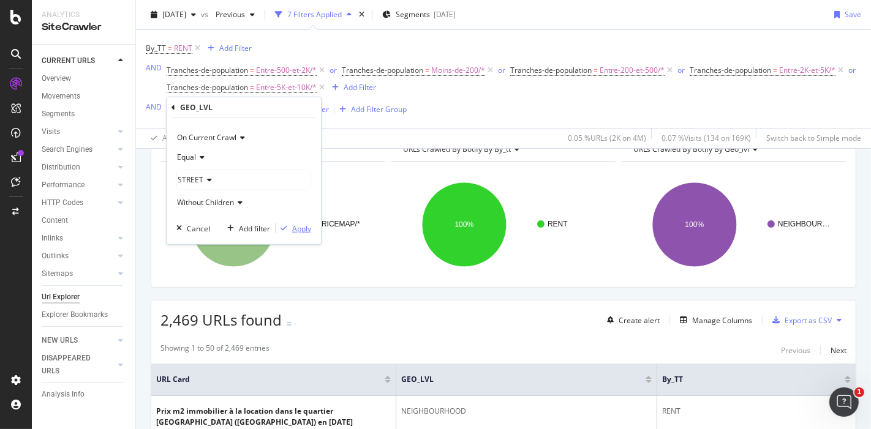
click at [309, 227] on div "Apply" at bounding box center [301, 228] width 19 height 10
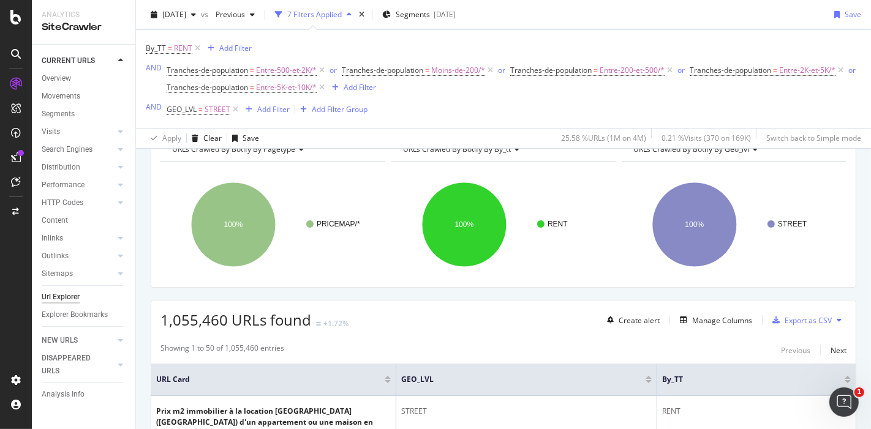
click at [178, 322] on span "1,055,460 URLs found" at bounding box center [235, 320] width 151 height 20
copy span "1,055,460"
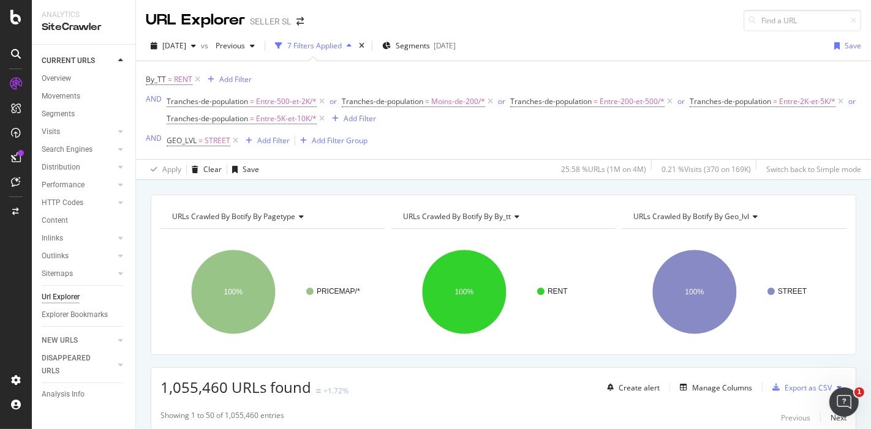
click at [720, 216] on span "URLs Crawled By Botify By geo_lvl" at bounding box center [691, 216] width 116 height 10
type input "pageran"
click at [698, 244] on span "Internal Pagerank by Depth" at bounding box center [687, 249] width 93 height 12
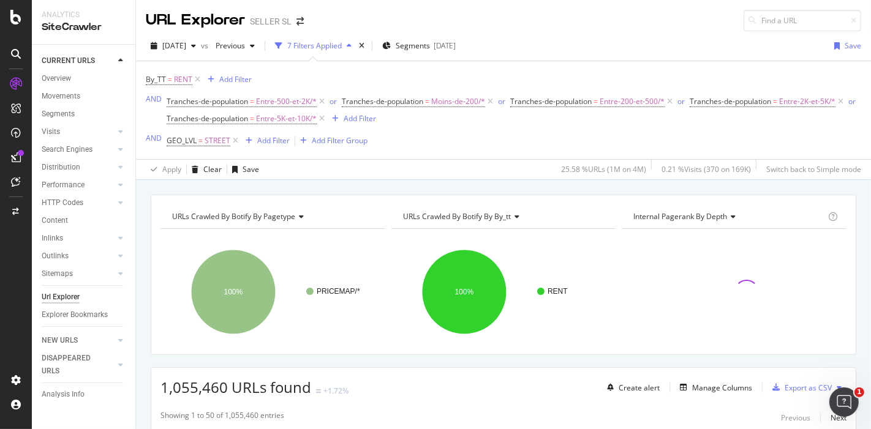
click at [684, 214] on span "Internal Pagerank by Depth" at bounding box center [680, 216] width 94 height 10
click at [791, 78] on div "By_TT = RENT Add Filter AND Tranches-de-population = Entre-500-et-2K/* or Tranc…" at bounding box center [504, 110] width 716 height 78
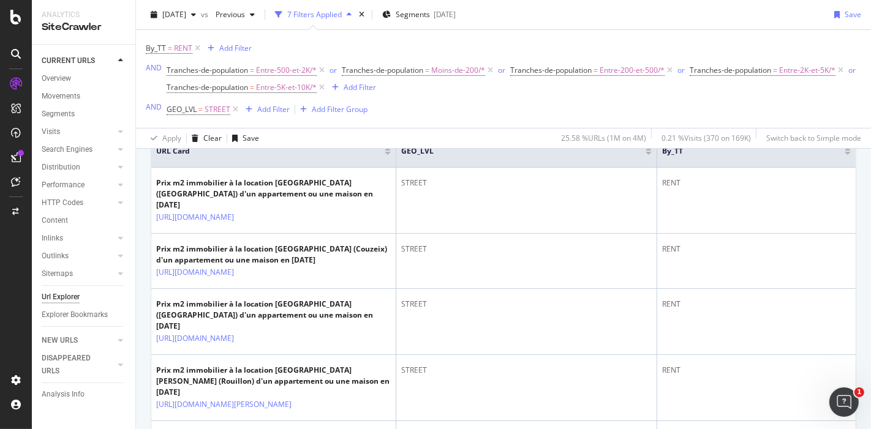
scroll to position [296, 0]
